Goal: Navigation & Orientation: Find specific page/section

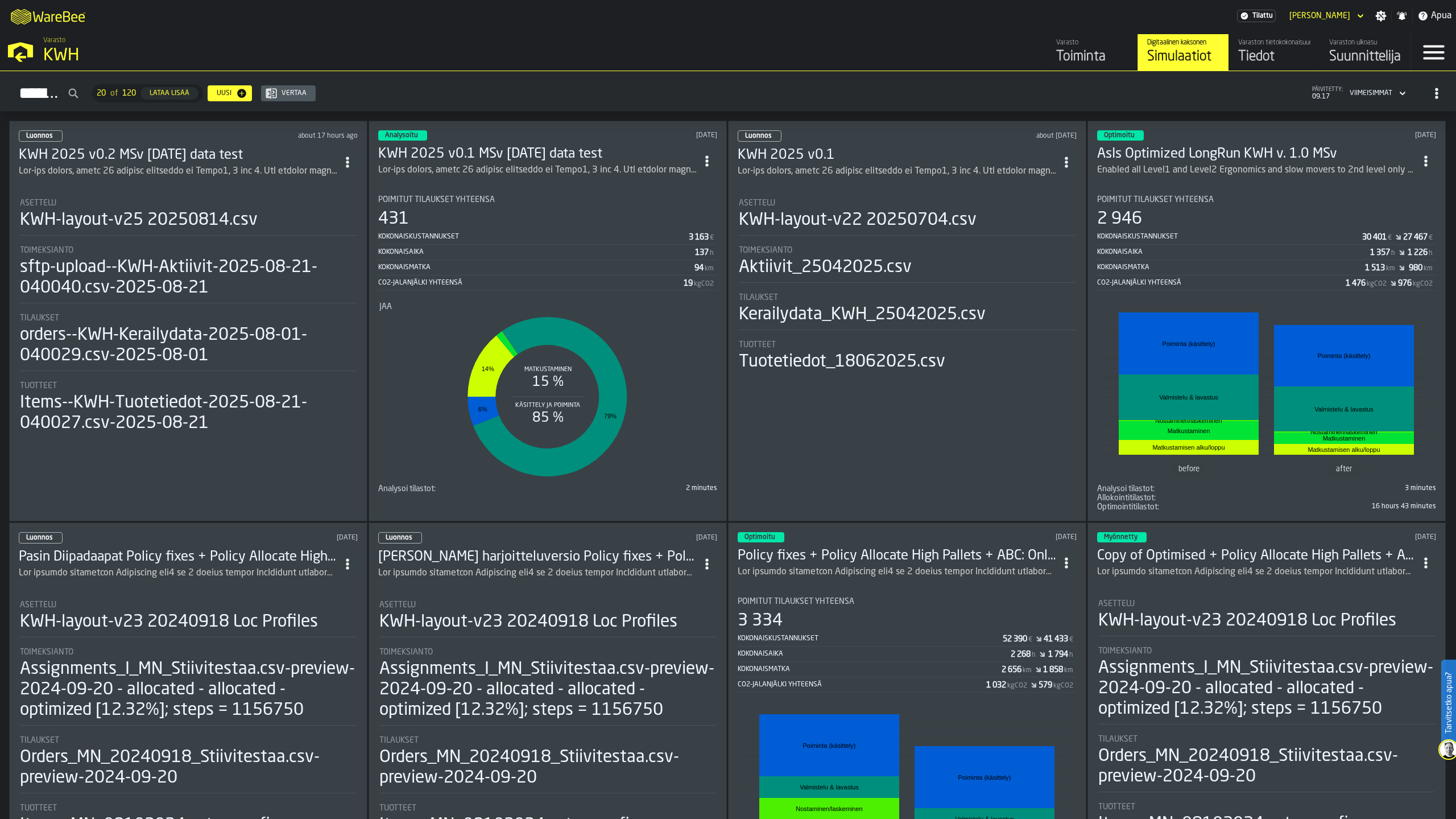
click at [1277, 49] on div "Tiedot" at bounding box center [1274, 57] width 72 height 19
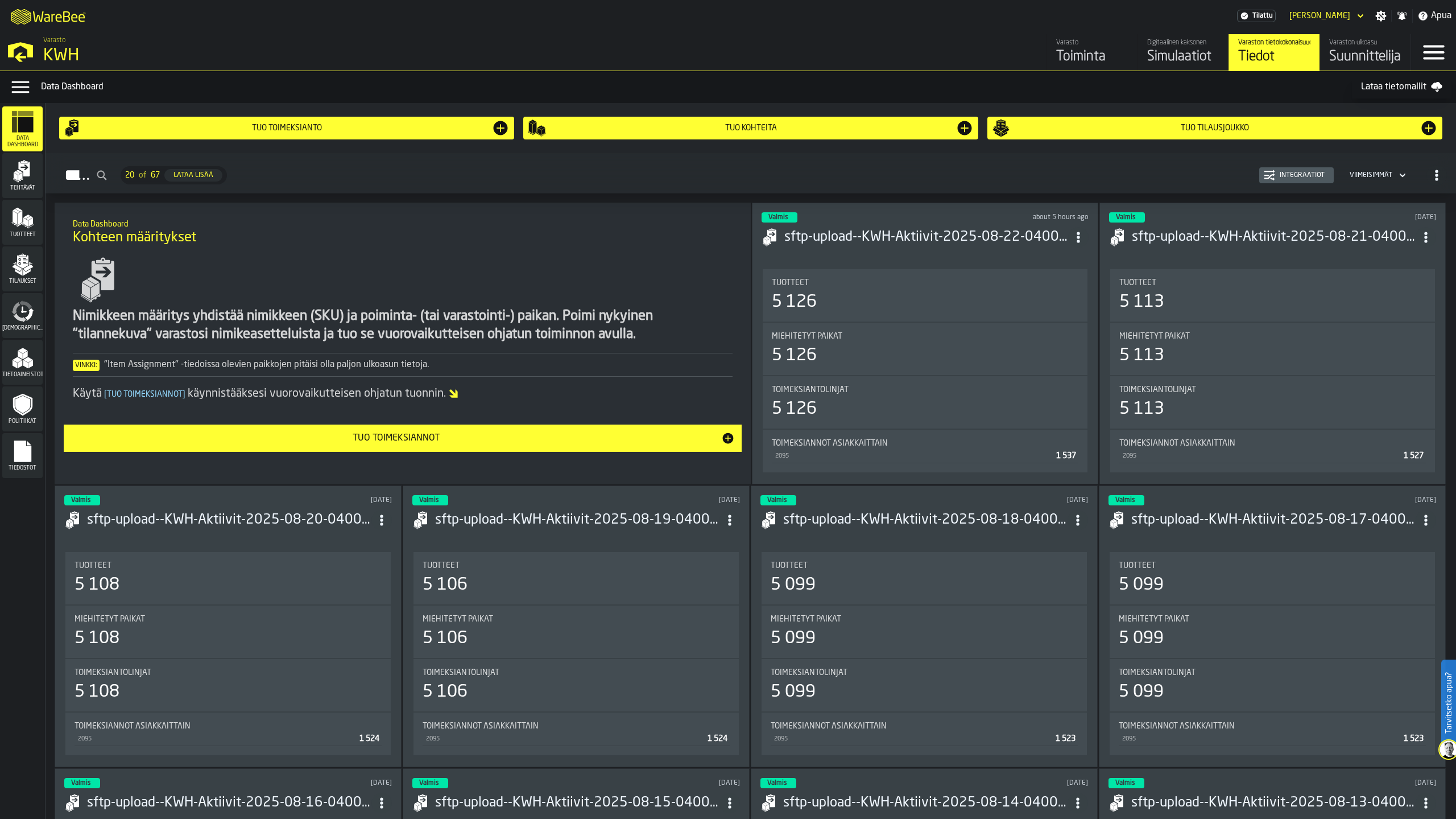
click at [17, 185] on div "Tehtävät" at bounding box center [22, 176] width 40 height 31
click at [14, 220] on polygon "menu Tuotteet" at bounding box center [15, 217] width 5 height 14
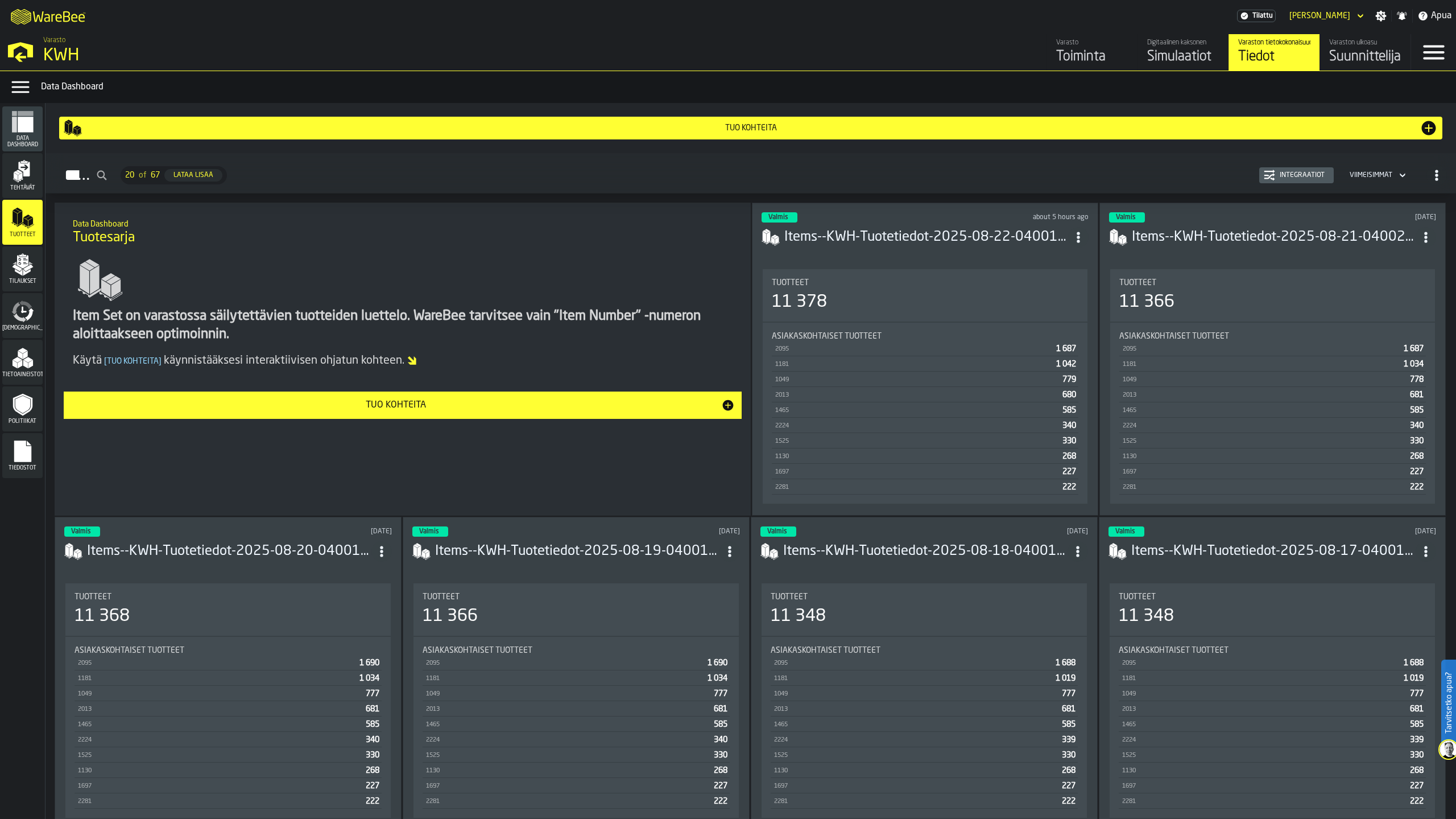
click at [22, 270] on polygon "menu Tilaukset" at bounding box center [19, 272] width 8 height 7
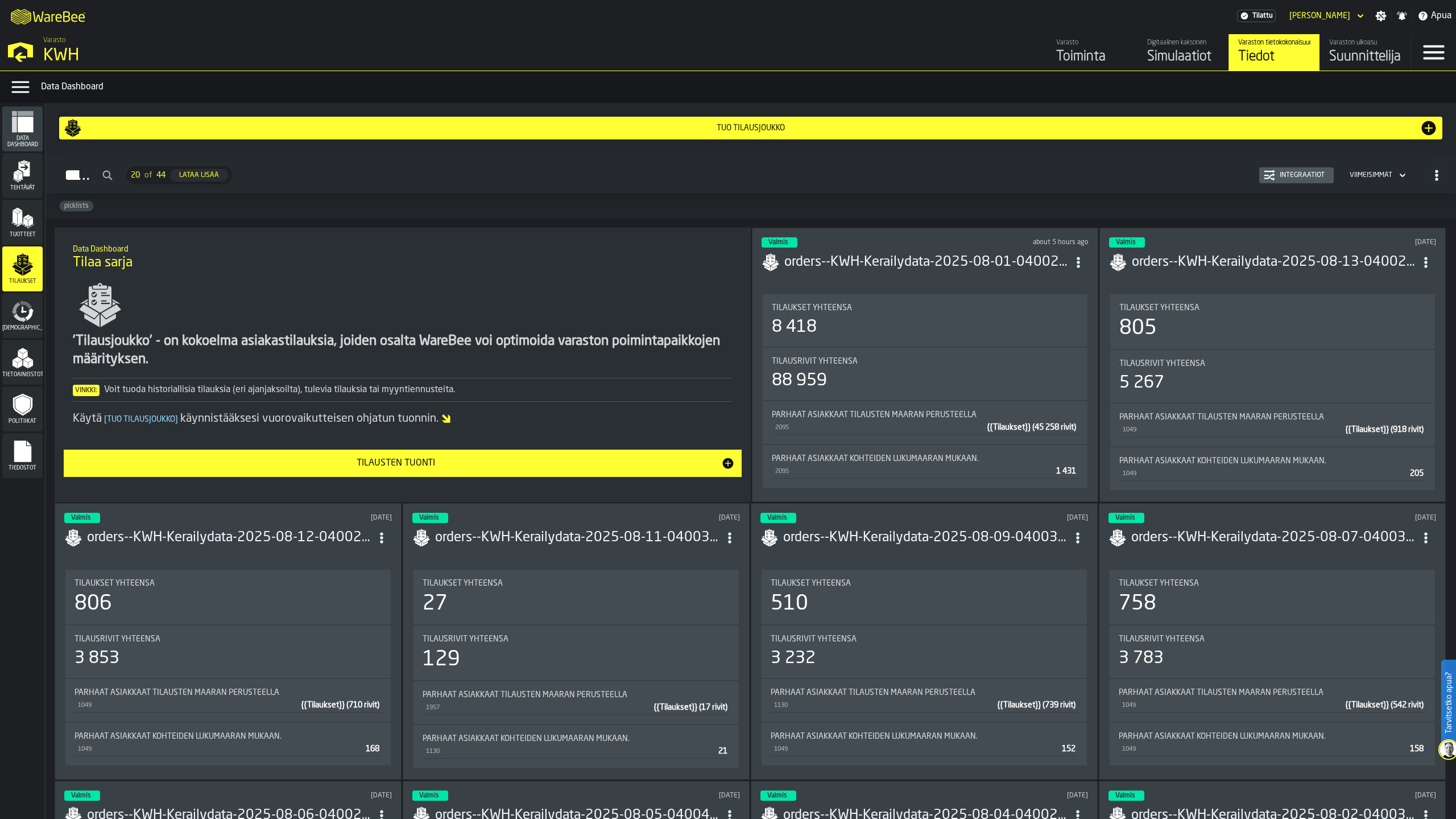
click at [1169, 55] on div "Simulaatiot" at bounding box center [1183, 57] width 72 height 19
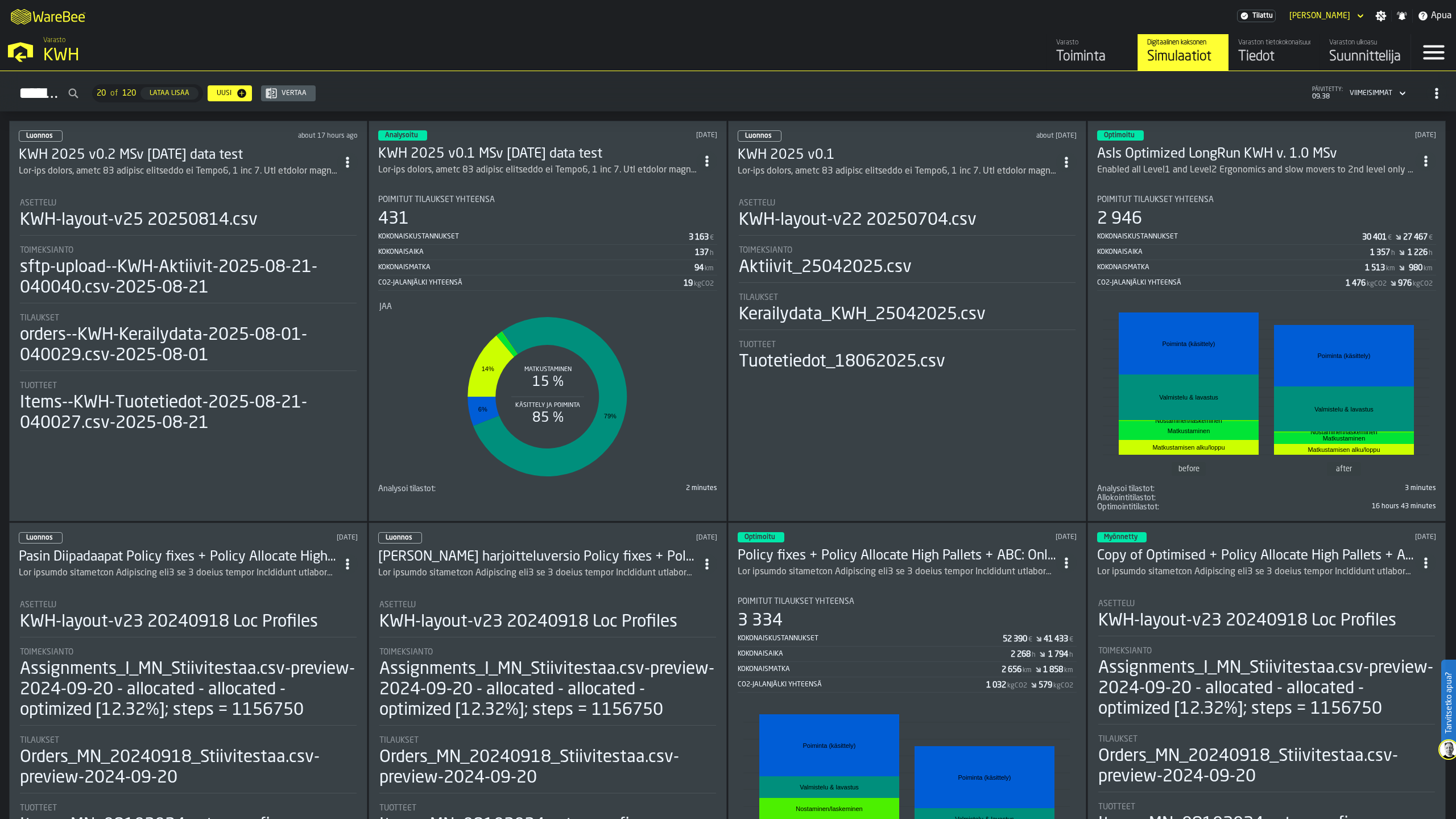
click at [125, 136] on div "[PERSON_NAME] about 17 hours ago" at bounding box center [188, 136] width 339 height 12
